Goal: Task Accomplishment & Management: Use online tool/utility

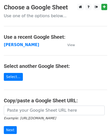
click at [10, 45] on strong "[PERSON_NAME]" at bounding box center [21, 45] width 35 height 5
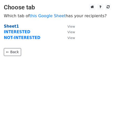
click at [14, 26] on strong "Sheet1" at bounding box center [11, 26] width 15 height 5
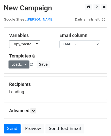
click at [18, 65] on link "Load..." at bounding box center [19, 65] width 20 height 8
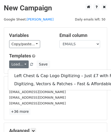
click at [48, 55] on h5 "Templates" at bounding box center [55, 56] width 93 height 6
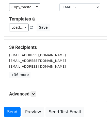
scroll to position [60, 0]
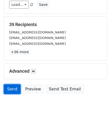
click at [17, 93] on link "Send" at bounding box center [12, 90] width 17 height 10
